Goal: Information Seeking & Learning: Understand process/instructions

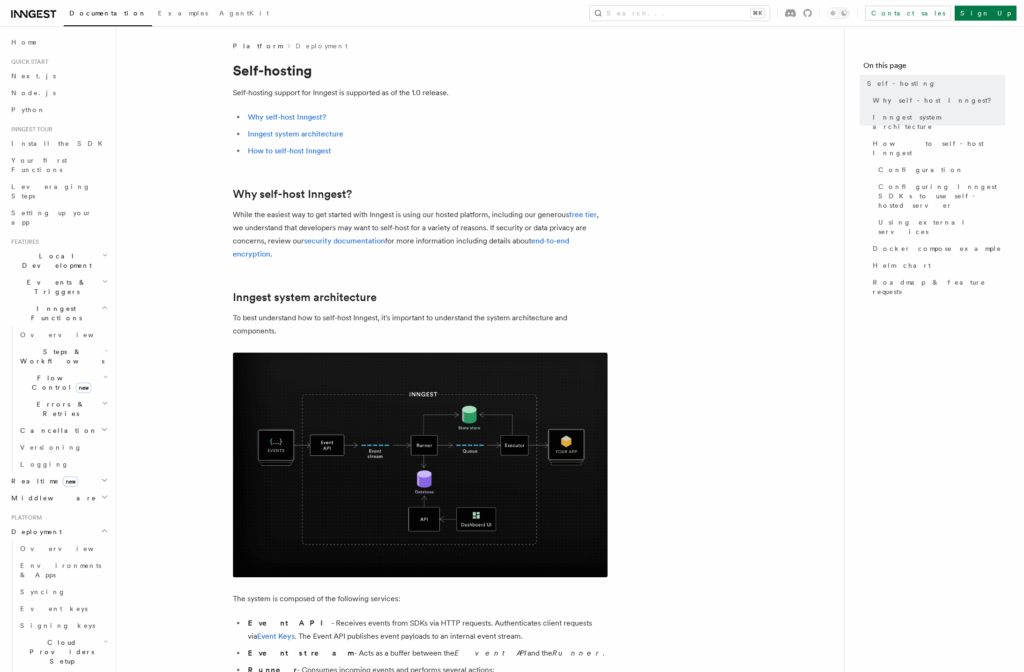
click at [308, 150] on link "How to self-host Inngest" at bounding box center [289, 150] width 83 height 9
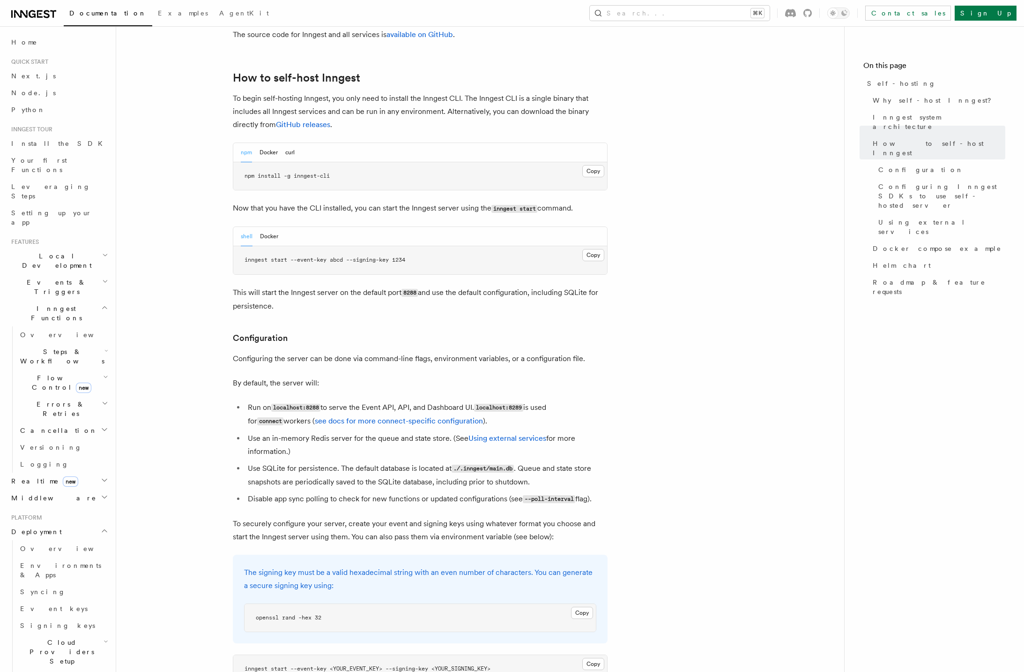
scroll to position [1119, 0]
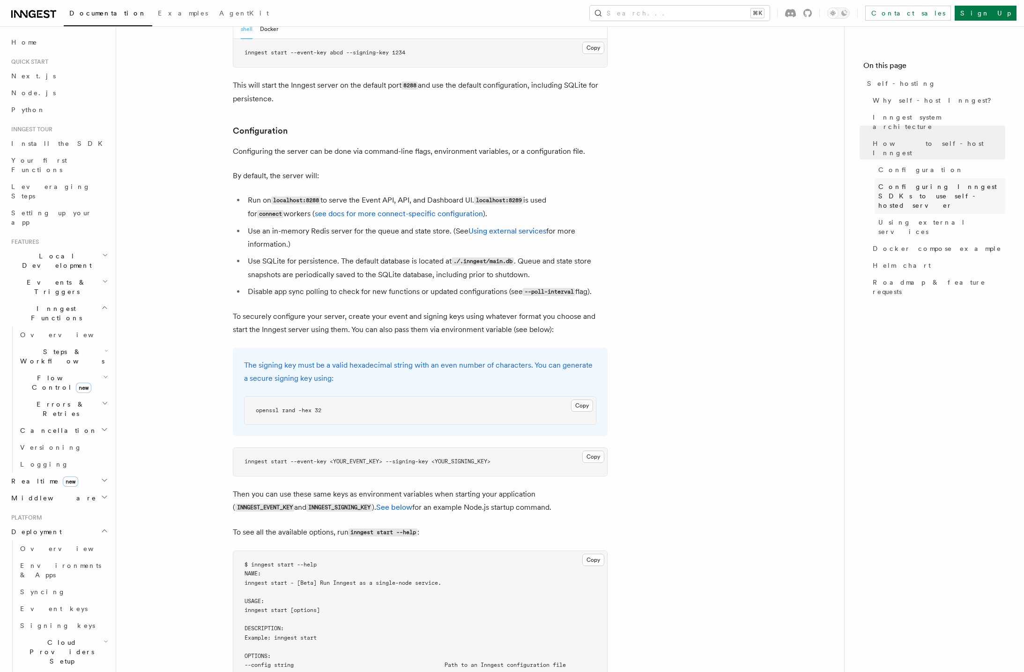
click at [979, 182] on span "Configuring Inngest SDKs to use self-hosted server" at bounding box center [942, 196] width 127 height 28
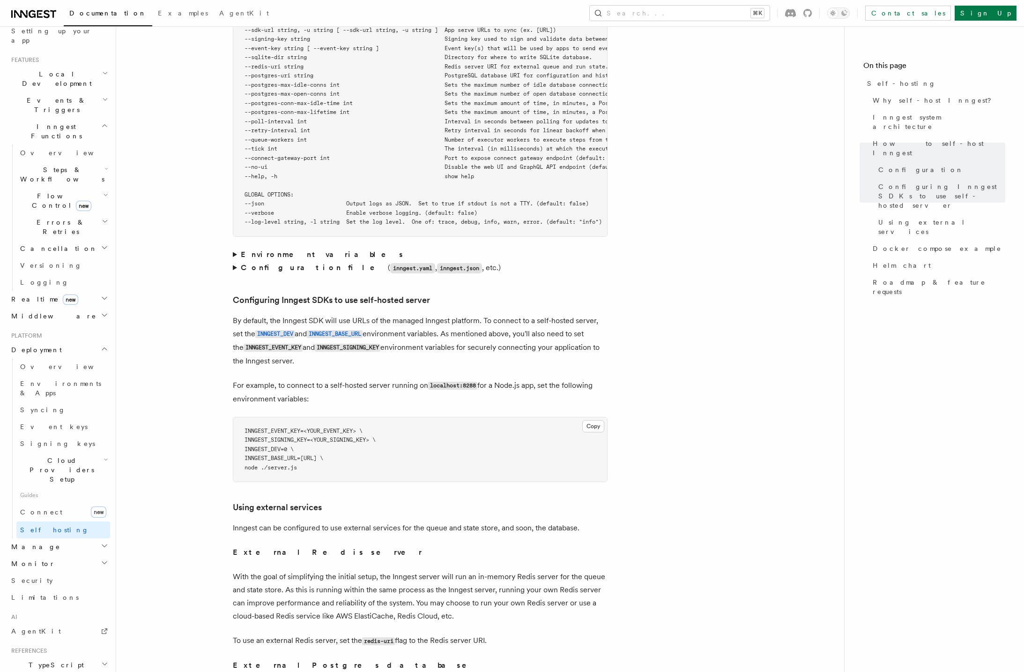
scroll to position [230, 0]
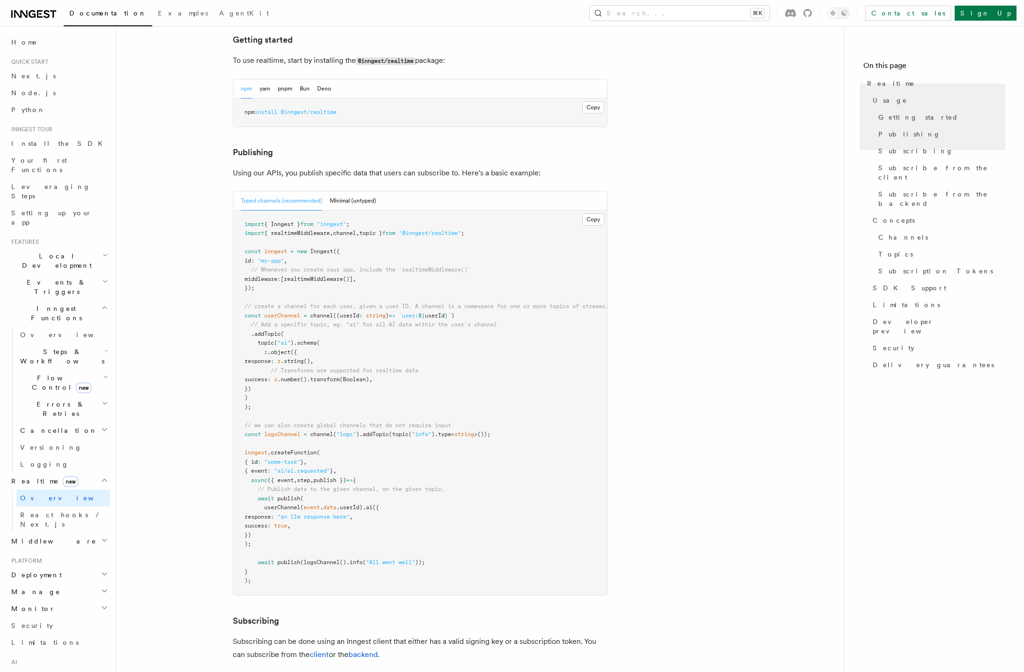
scroll to position [518, 0]
